Goal: Feedback & Contribution: Submit feedback/report problem

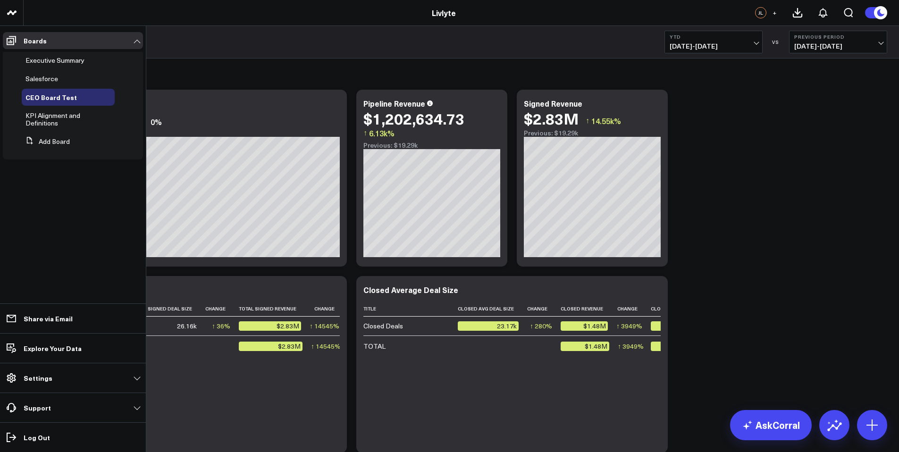
click at [42, 126] on span "KPI Alignment and Definitions" at bounding box center [52, 119] width 55 height 17
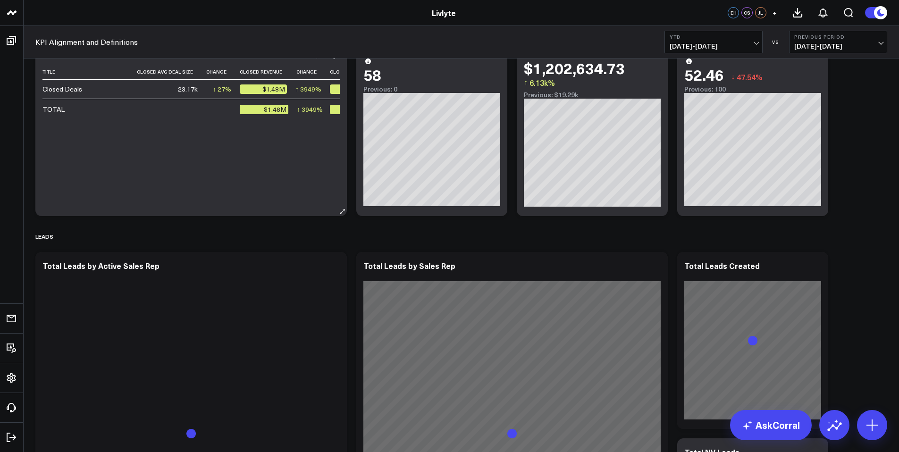
scroll to position [562, 0]
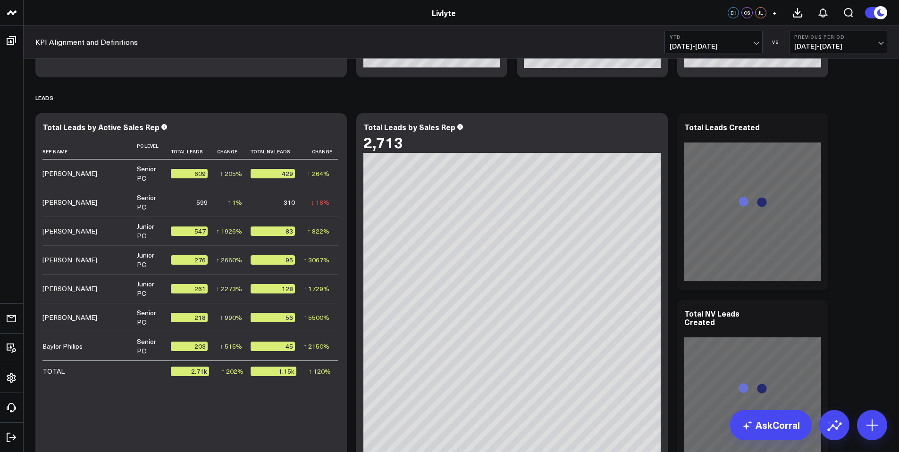
click at [712, 47] on span "[DATE] - [DATE]" at bounding box center [714, 46] width 88 height 8
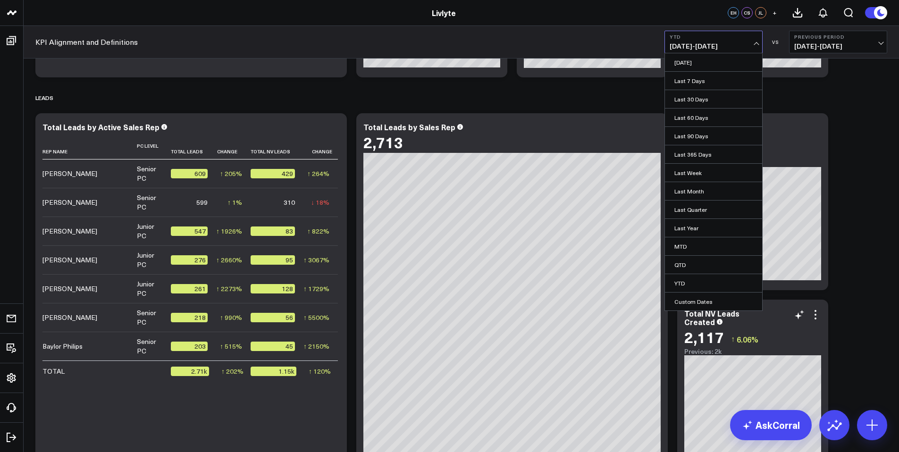
click at [702, 302] on link "Custom Dates" at bounding box center [713, 302] width 97 height 18
select select "8"
select select "2025"
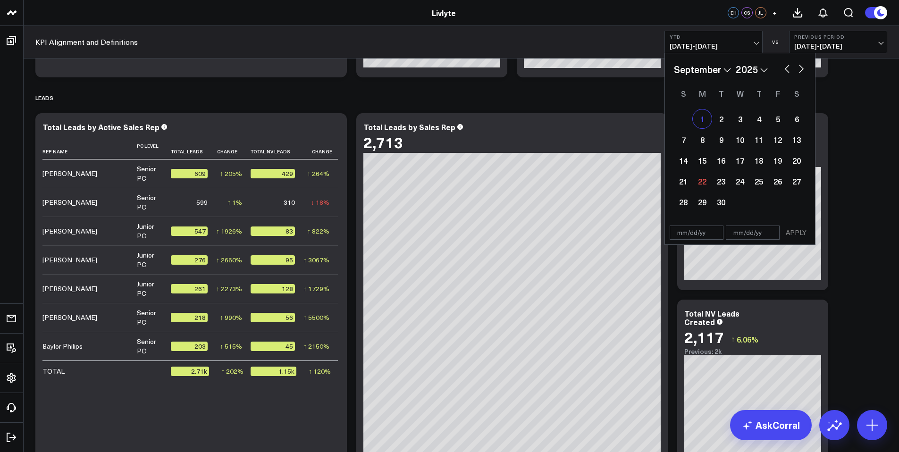
click at [702, 116] on div "1" at bounding box center [702, 119] width 19 height 19
type input "[DATE]"
select select "8"
select select "2025"
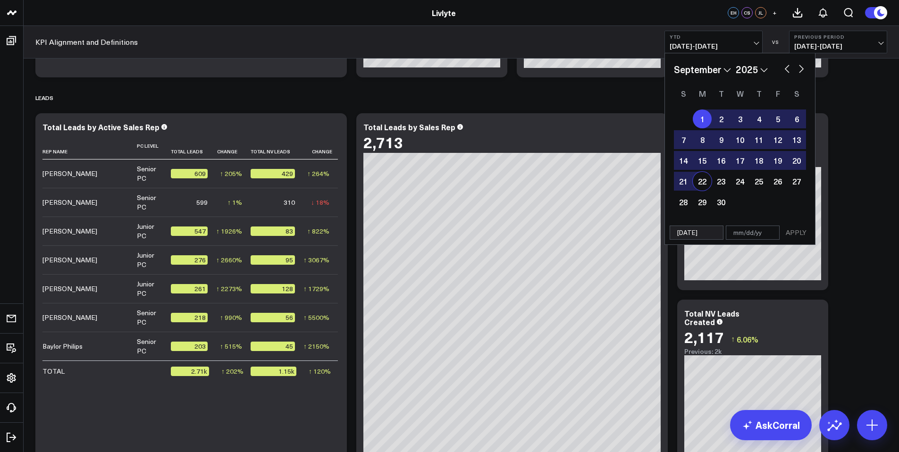
click at [701, 184] on div "22" at bounding box center [702, 181] width 19 height 19
type input "[DATE]"
select select "8"
select select "2025"
click at [805, 229] on button "APPLY" at bounding box center [796, 233] width 28 height 14
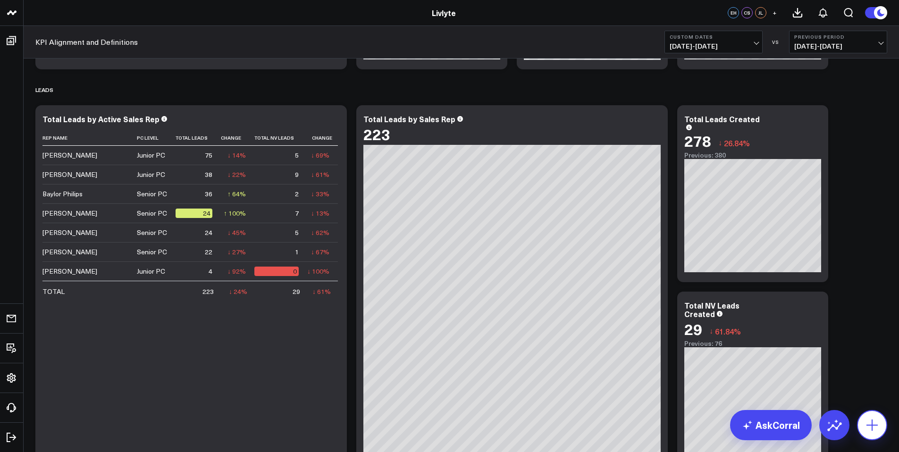
scroll to position [574, 0]
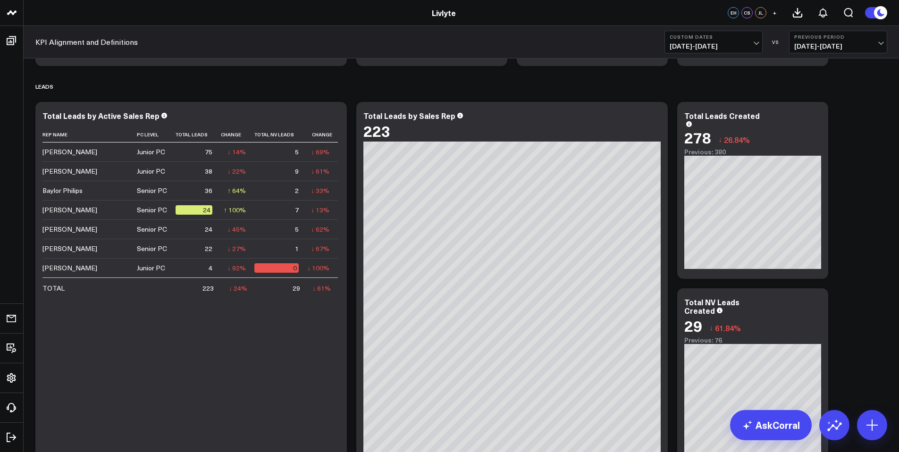
click at [752, 45] on span "[DATE] - [DATE]" at bounding box center [714, 46] width 88 height 8
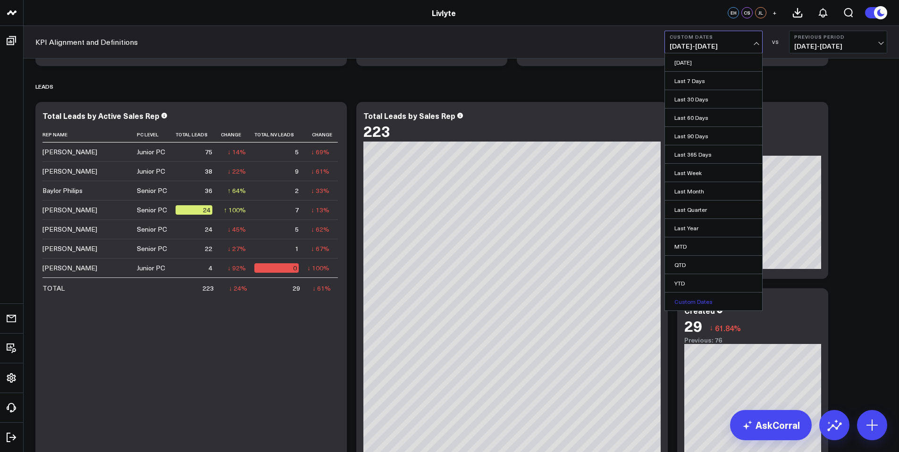
click at [704, 305] on link "Custom Dates" at bounding box center [713, 302] width 97 height 18
select select "8"
select select "2025"
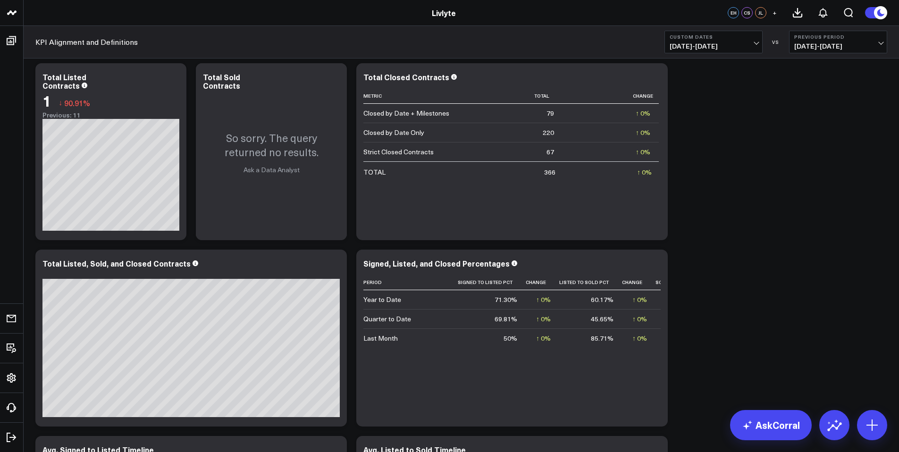
scroll to position [1368, 0]
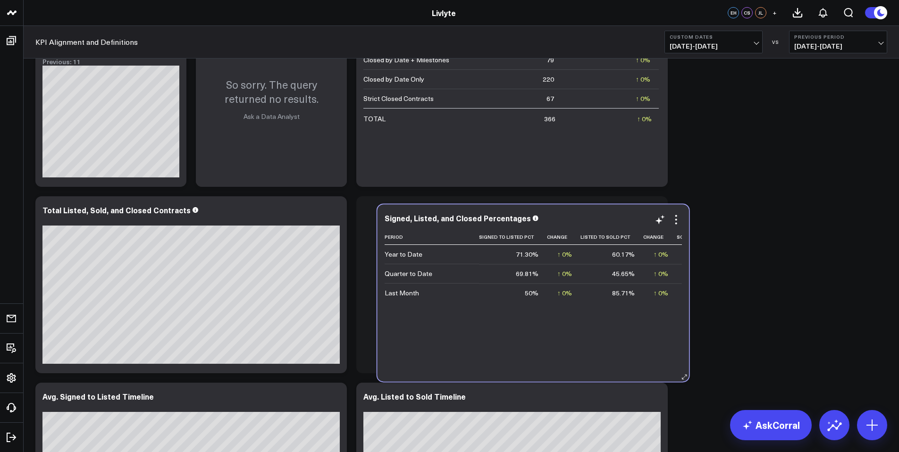
drag, startPoint x: 493, startPoint y: 428, endPoint x: 513, endPoint y: 365, distance: 66.0
click at [514, 367] on div "Period Signed To Listed Pct Change Listed To Sold Pct Change Sold To Closed Pct…" at bounding box center [533, 300] width 297 height 143
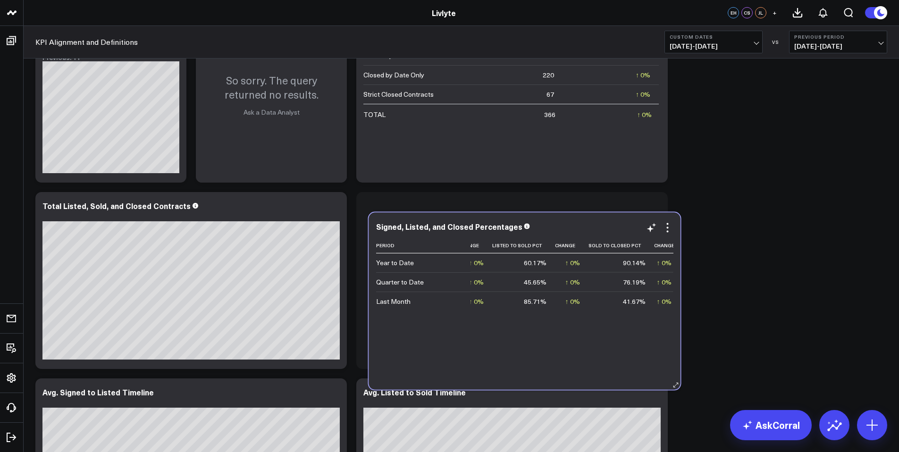
scroll to position [1445, 0]
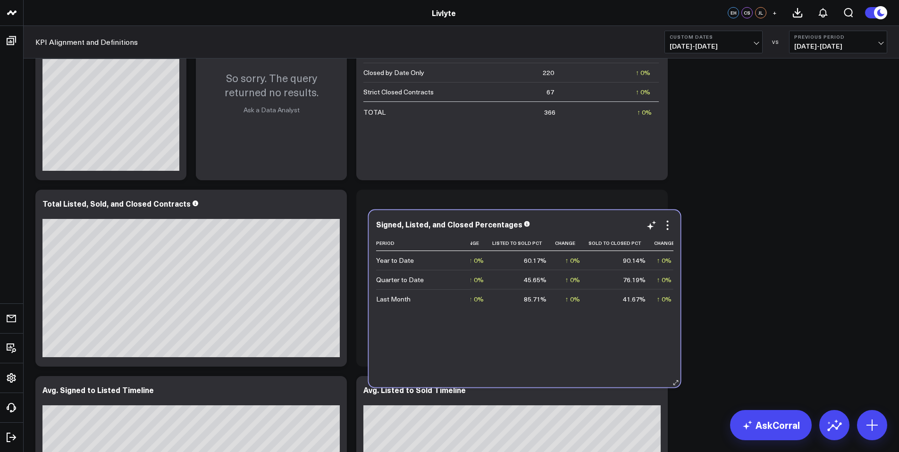
drag, startPoint x: 575, startPoint y: 436, endPoint x: 587, endPoint y: 377, distance: 60.6
click at [587, 377] on div "Signed, Listed, and Closed Percentages Period Signed To Listed Pct Change Liste…" at bounding box center [525, 299] width 312 height 177
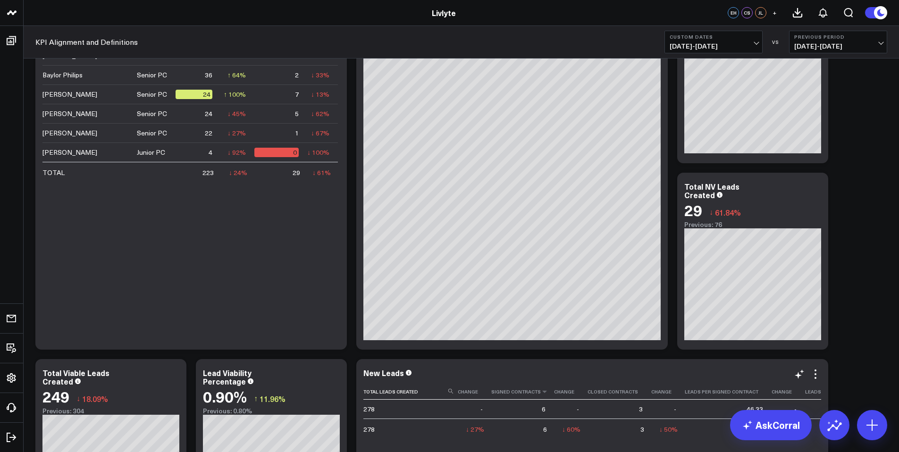
scroll to position [696, 0]
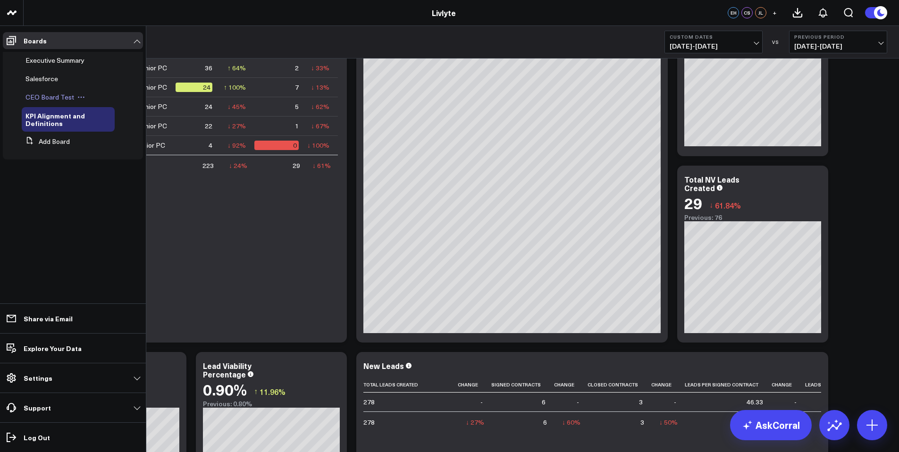
click at [67, 101] on span "CEO Board Test" at bounding box center [49, 97] width 49 height 9
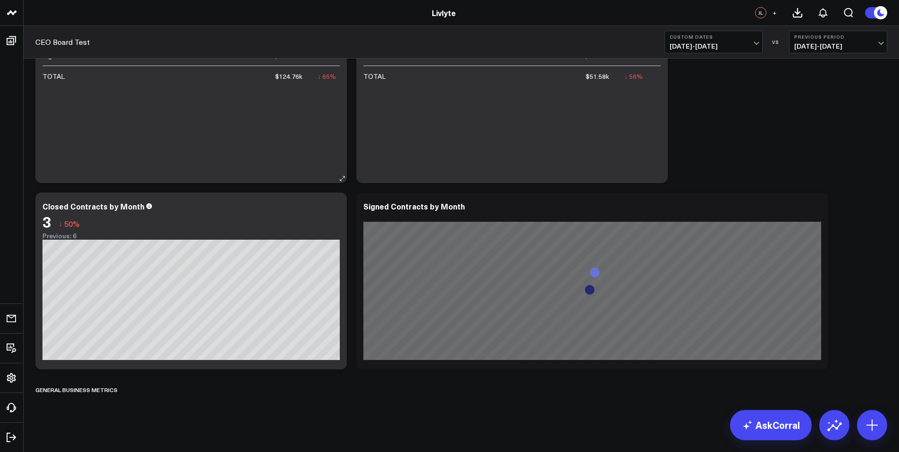
scroll to position [275, 0]
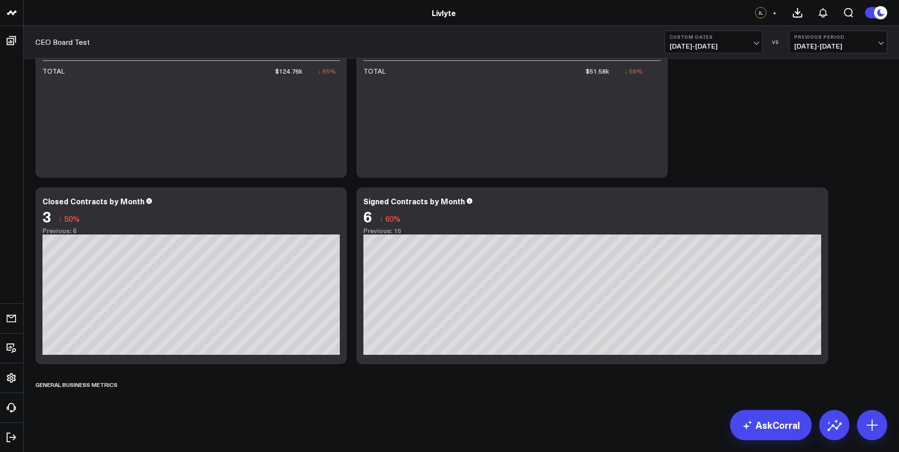
click at [724, 36] on b "Custom Dates" at bounding box center [714, 37] width 88 height 6
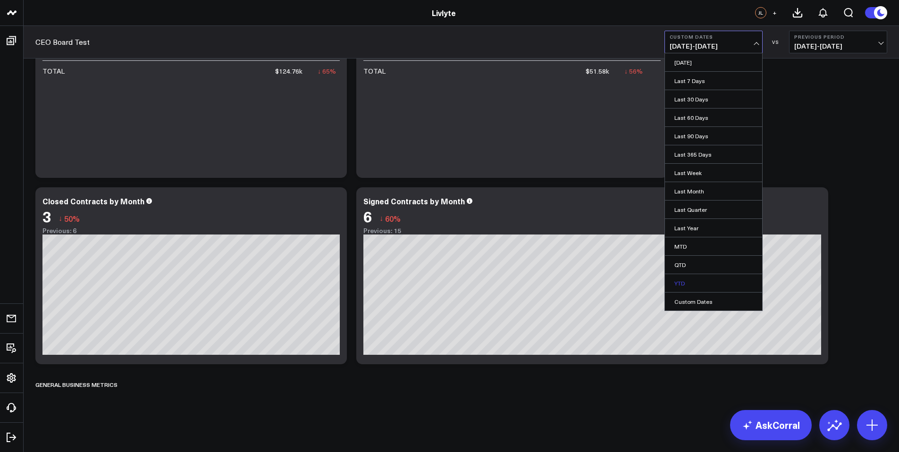
click at [689, 282] on link "YTD" at bounding box center [713, 283] width 97 height 18
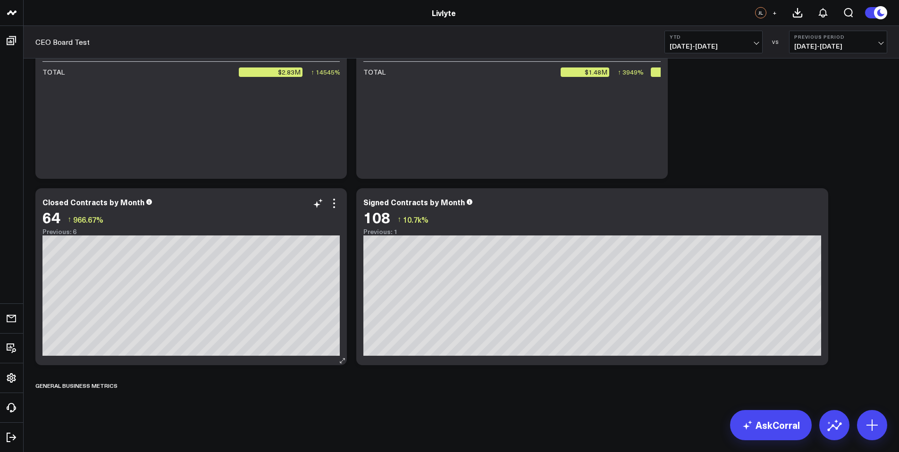
scroll to position [275, 0]
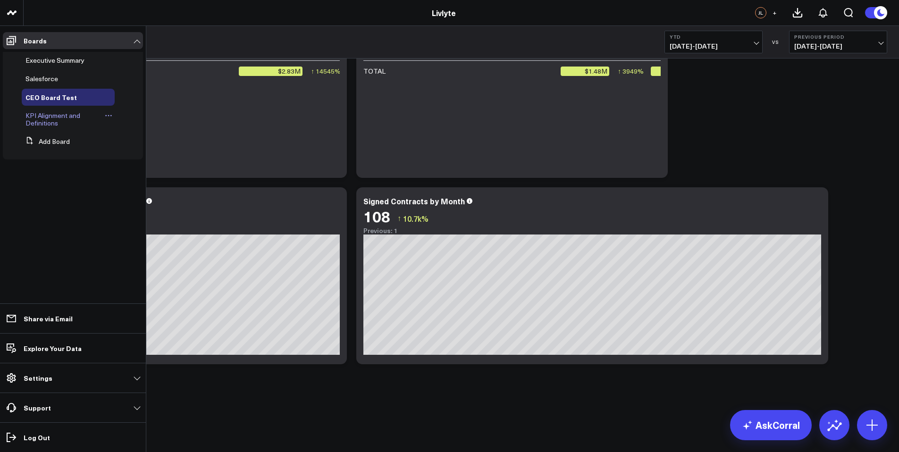
click at [37, 117] on span "KPI Alignment and Definitions" at bounding box center [52, 119] width 55 height 17
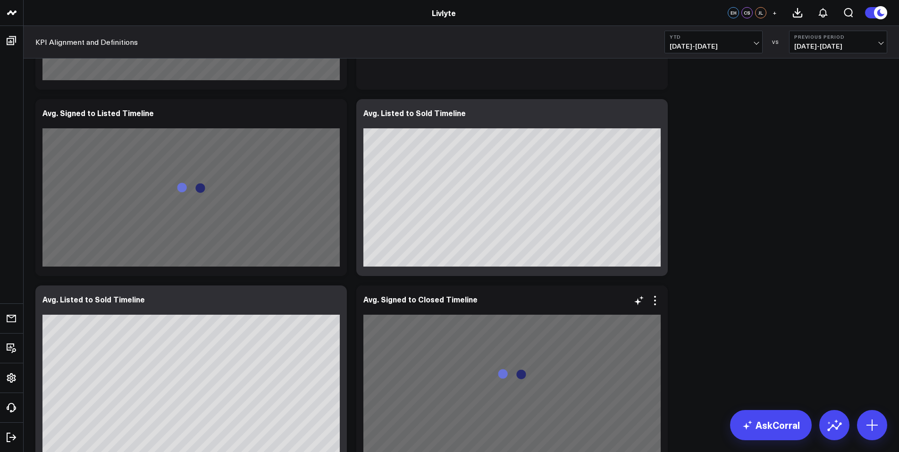
scroll to position [1820, 0]
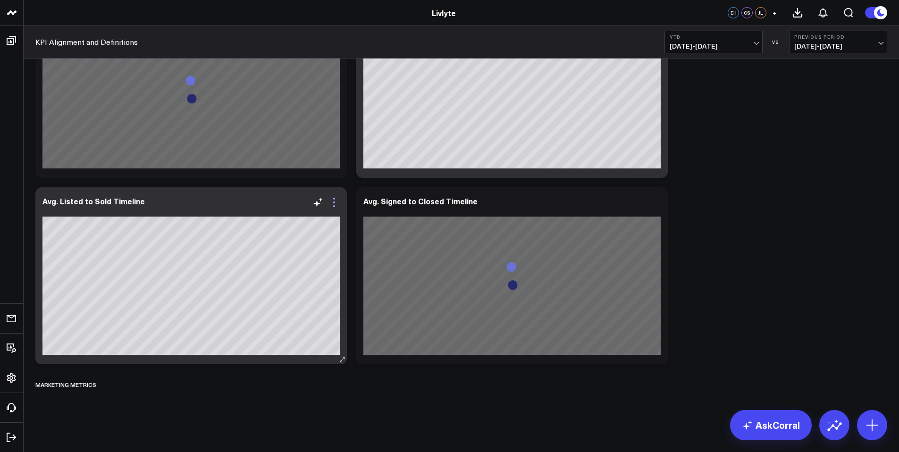
click at [333, 200] on icon at bounding box center [334, 202] width 11 height 11
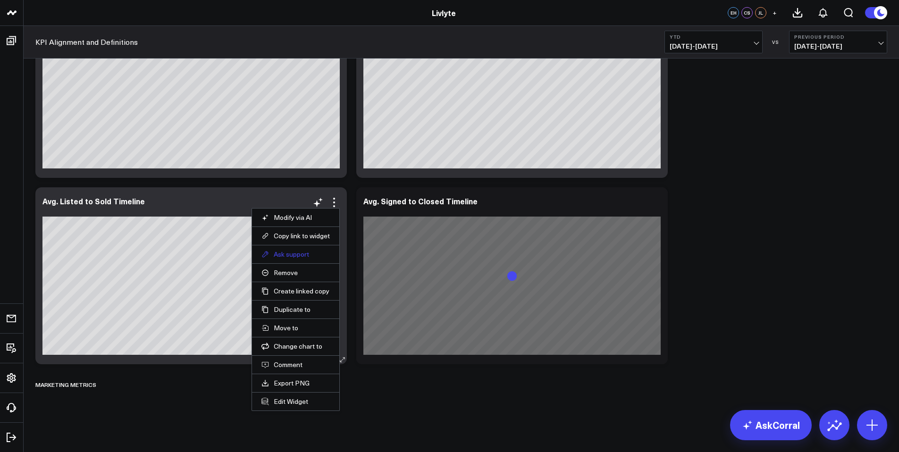
click at [305, 253] on button "Ask support" at bounding box center [296, 254] width 68 height 8
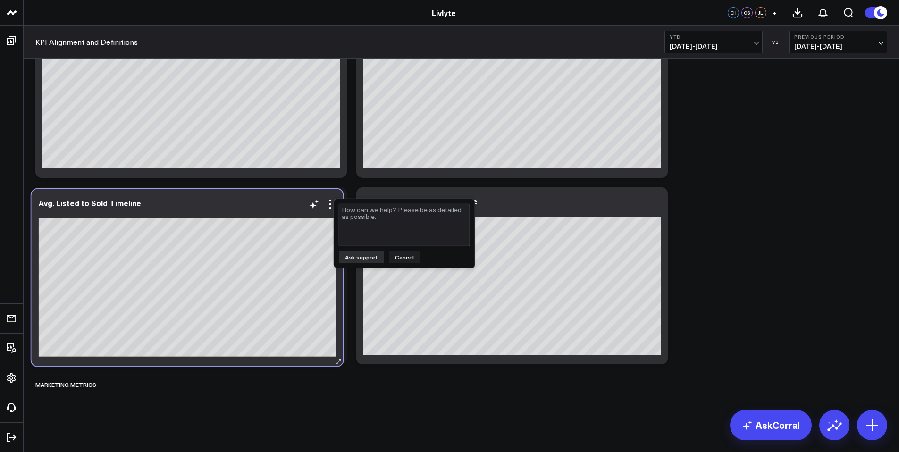
drag, startPoint x: 113, startPoint y: 203, endPoint x: 156, endPoint y: 203, distance: 42.5
click at [156, 203] on div "Avg. Listed to Sold Timeline" at bounding box center [187, 203] width 297 height 8
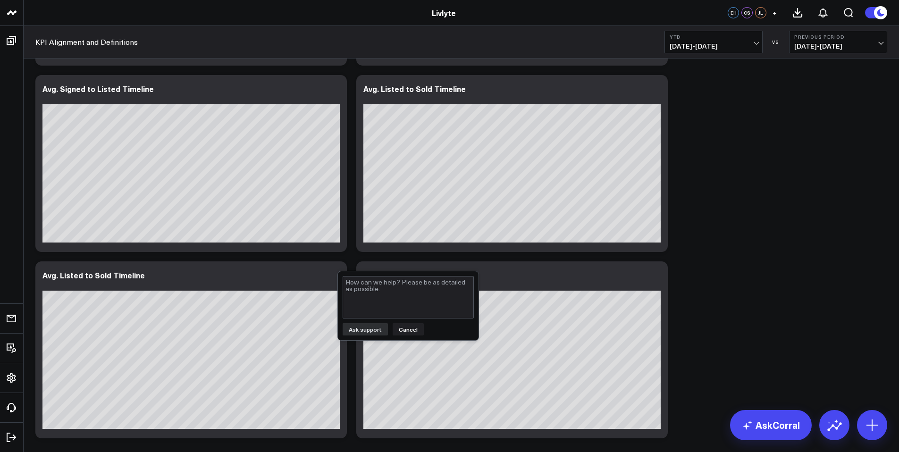
scroll to position [1748, 0]
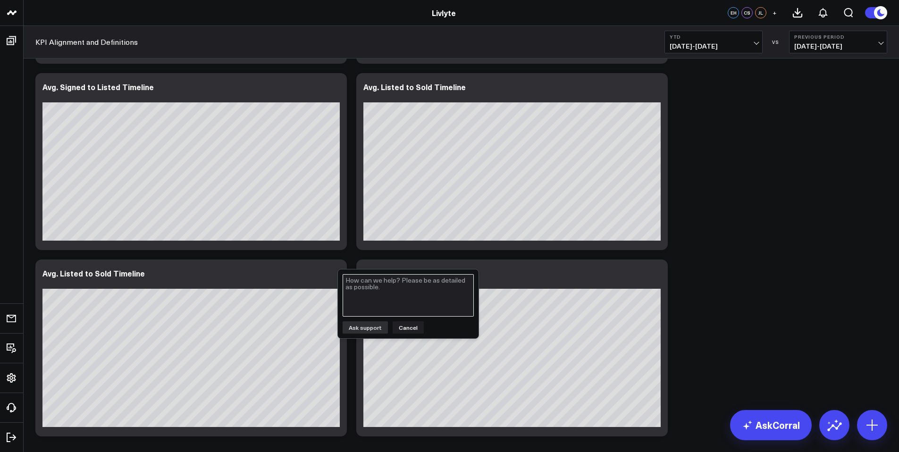
click at [392, 288] on textarea at bounding box center [408, 295] width 131 height 42
type textarea "There are 2 Avg. Listed to Sold Timeline Widgets. Witch one Is accurate? Thank …"
click at [370, 327] on button "Ask support" at bounding box center [365, 328] width 45 height 12
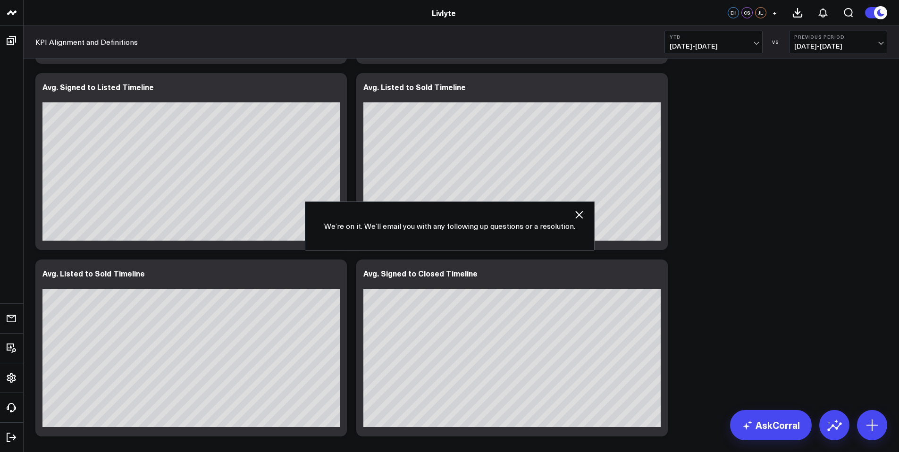
click at [578, 213] on icon "button" at bounding box center [579, 214] width 11 height 11
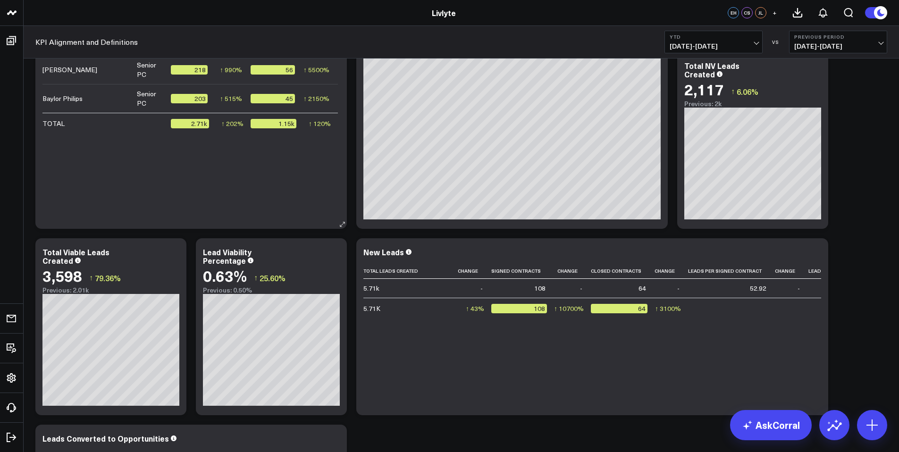
scroll to position [0, 0]
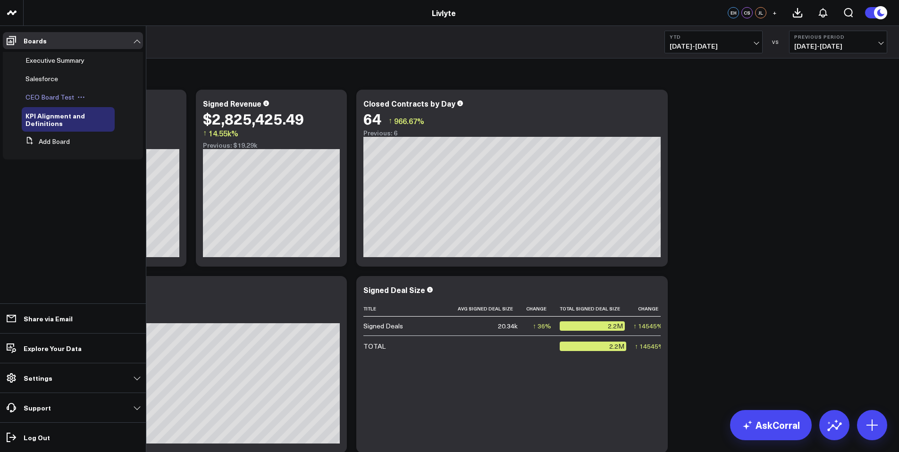
click at [60, 98] on span "CEO Board Test" at bounding box center [49, 97] width 49 height 9
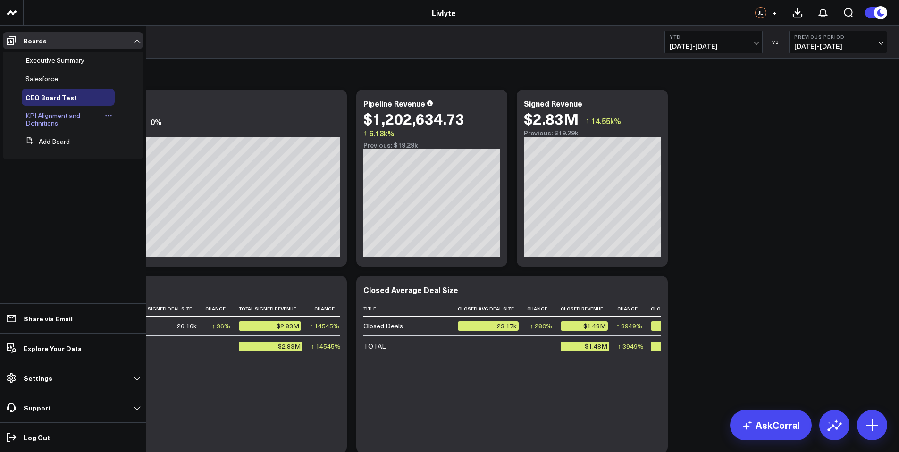
click at [64, 118] on span "KPI Alignment and Definitions" at bounding box center [52, 119] width 55 height 17
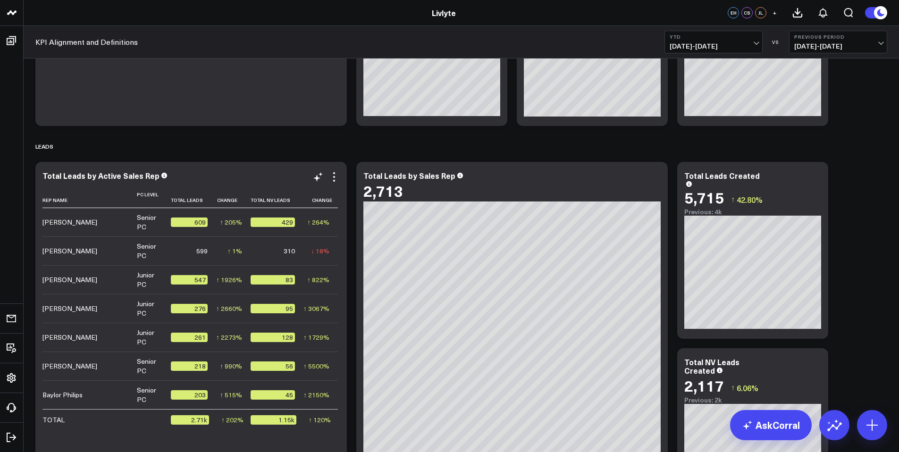
scroll to position [516, 0]
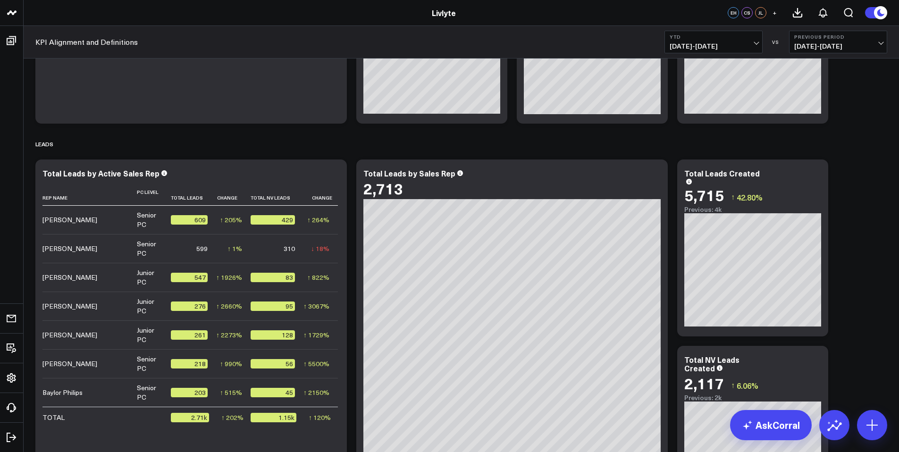
click at [737, 47] on span "[DATE] - [DATE]" at bounding box center [714, 46] width 88 height 8
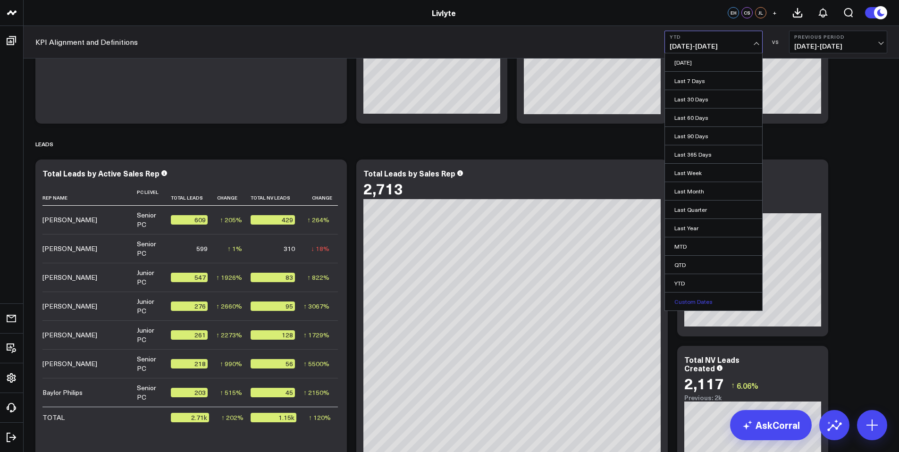
click at [700, 297] on link "Custom Dates" at bounding box center [713, 302] width 97 height 18
select select "8"
select select "2025"
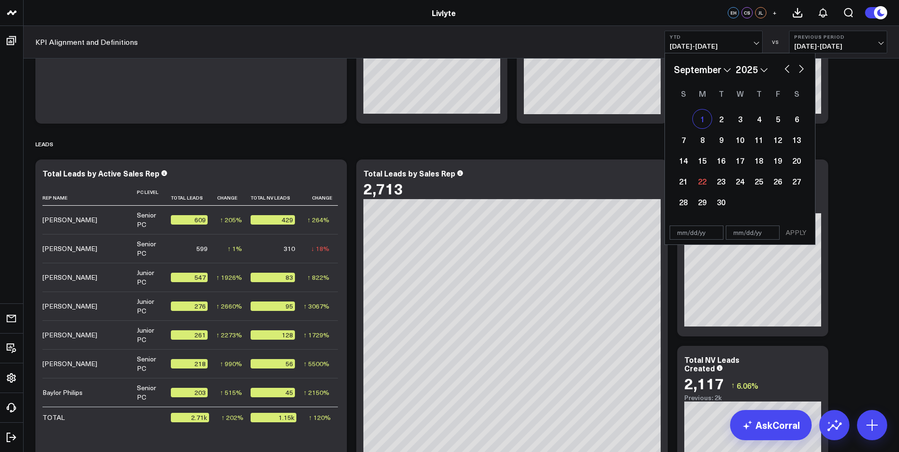
click at [709, 116] on div "1" at bounding box center [702, 119] width 19 height 19
type input "[DATE]"
select select "8"
select select "2025"
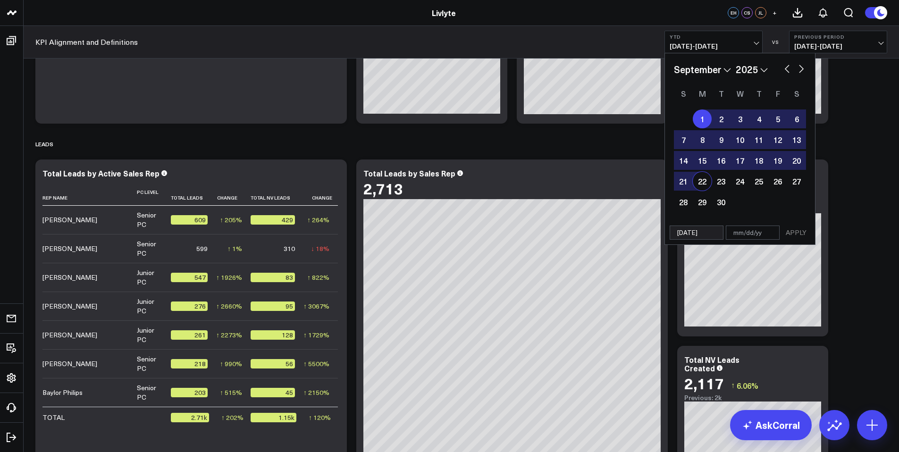
click at [703, 180] on div "22" at bounding box center [702, 181] width 19 height 19
type input "[DATE]"
select select "8"
select select "2025"
click at [807, 238] on button "APPLY" at bounding box center [796, 233] width 28 height 14
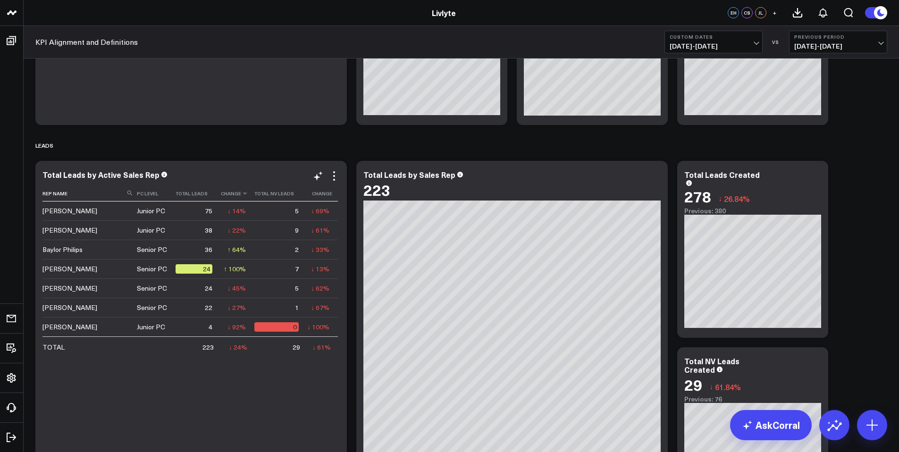
scroll to position [514, 0]
